Goal: Register for event/course

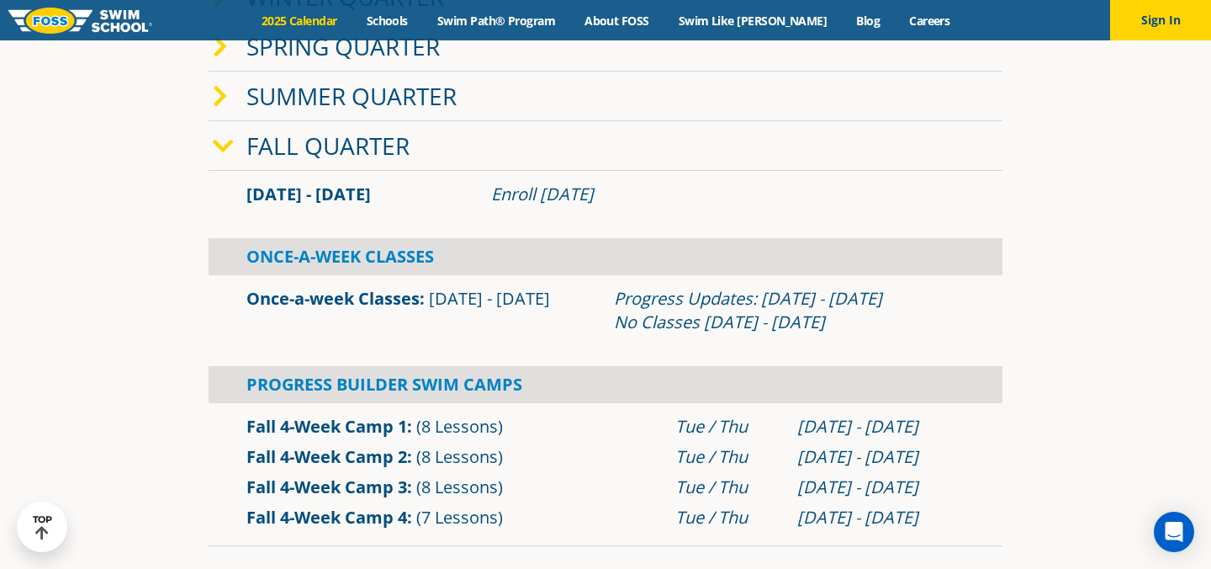
scroll to position [426, 0]
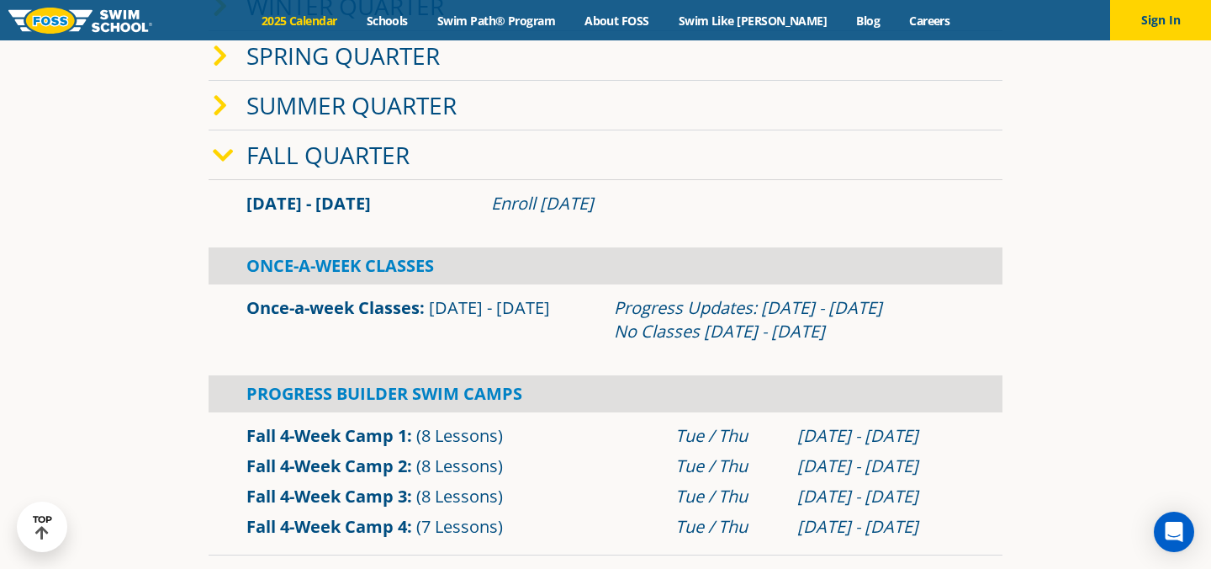
click at [467, 31] on div "Winter Quarter" at bounding box center [606, 6] width 794 height 50
drag, startPoint x: 474, startPoint y: 154, endPoint x: 624, endPoint y: 159, distance: 149.8
click at [0, 0] on div "Enroll [DATE]" at bounding box center [0, 0] width 0 height 0
drag, startPoint x: 624, startPoint y: 159, endPoint x: 458, endPoint y: 157, distance: 165.7
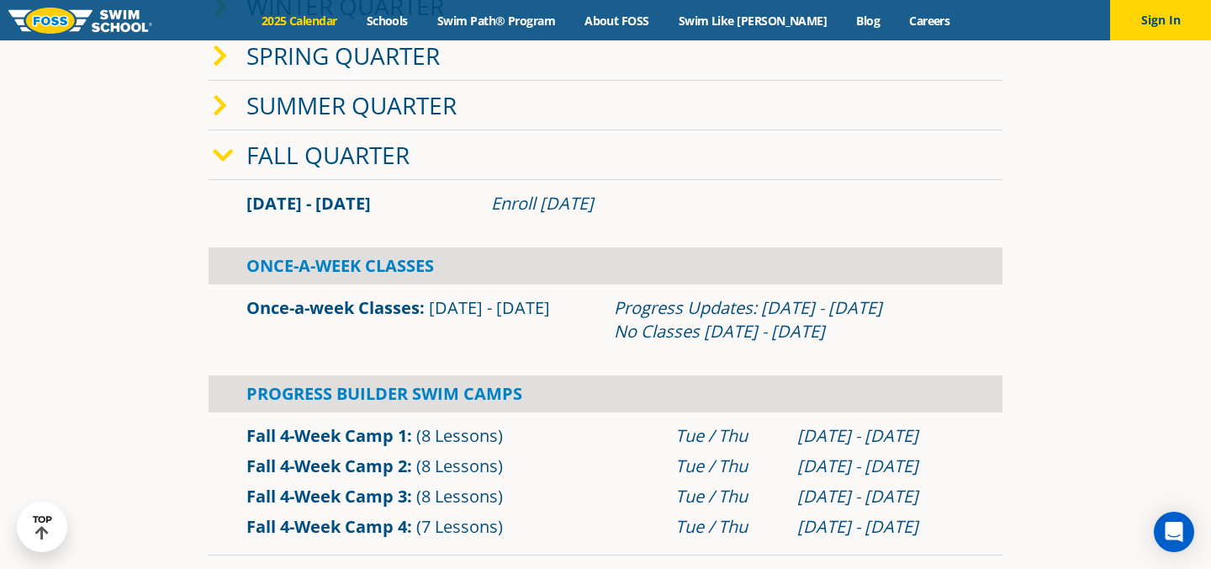
click at [0, 0] on div "[DATE] - [DATE] Enroll [DATE]" at bounding box center [0, 0] width 0 height 0
click at [0, 0] on div "[DATE] - [DATE]" at bounding box center [0, 0] width 0 height 0
click at [0, 0] on div "Once-A-Week Classes" at bounding box center [0, 0] width 0 height 0
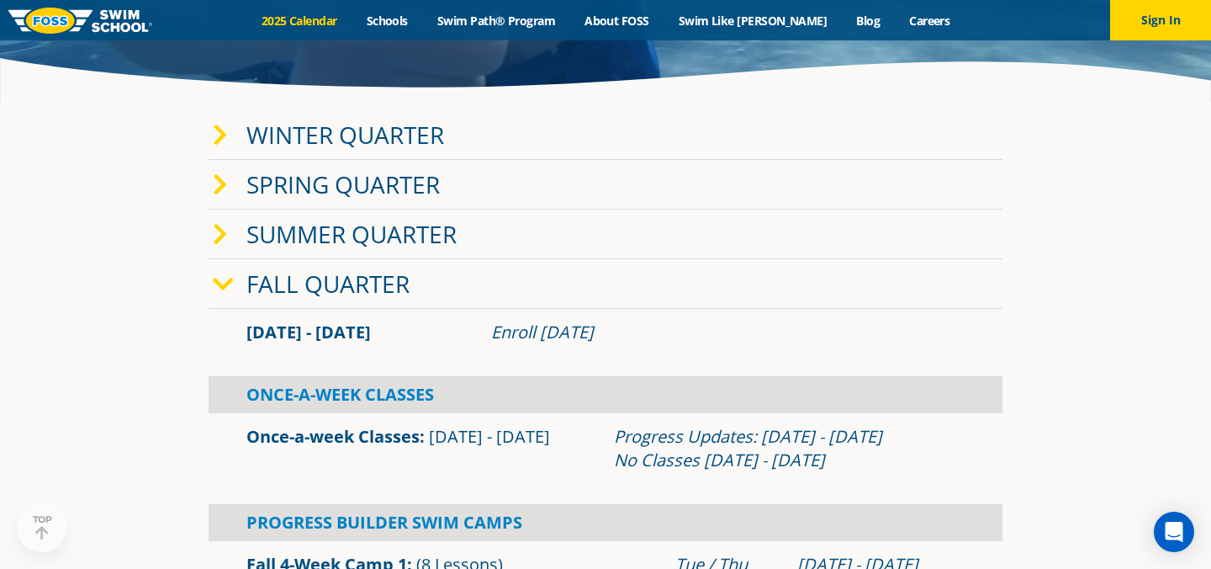
scroll to position [304, 0]
